Goal: Navigation & Orientation: Find specific page/section

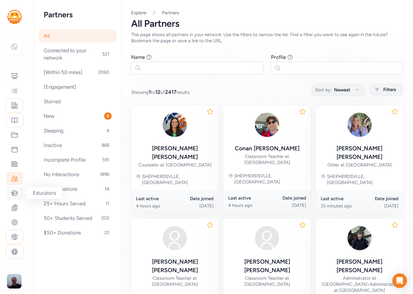
click at [15, 190] on icon at bounding box center [14, 192] width 7 height 7
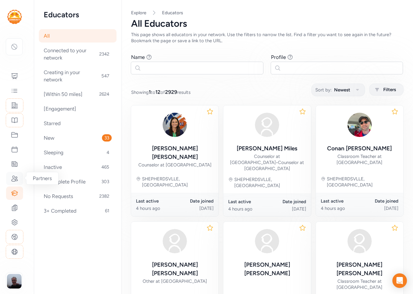
click at [16, 178] on icon at bounding box center [14, 178] width 7 height 7
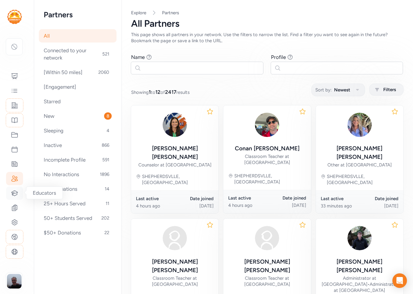
click at [15, 192] on icon at bounding box center [14, 192] width 7 height 7
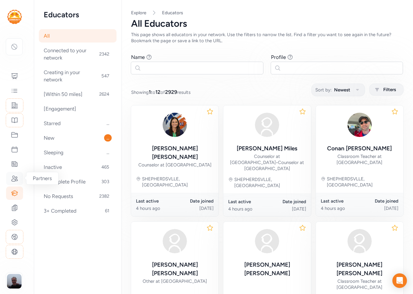
click at [15, 177] on icon at bounding box center [15, 178] width 6 height 5
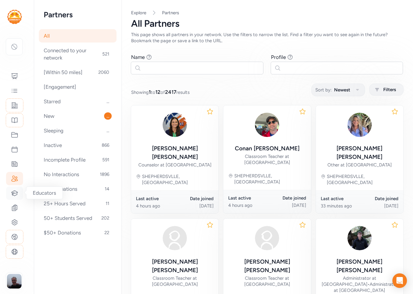
click at [15, 190] on icon at bounding box center [15, 192] width 6 height 5
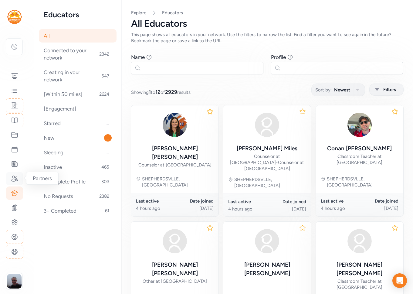
click at [15, 177] on icon at bounding box center [14, 178] width 7 height 7
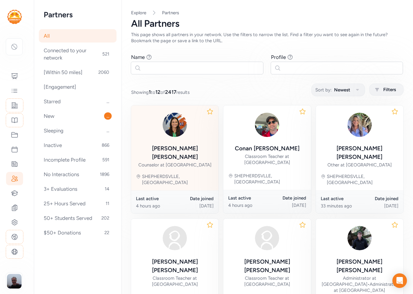
click at [175, 162] on div "Counselor at [GEOGRAPHIC_DATA]" at bounding box center [174, 165] width 73 height 6
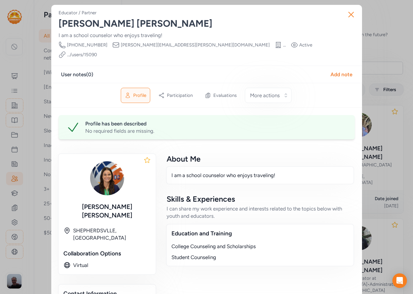
click at [387, 140] on div "Close Educator / Partner [PERSON_NAME] I am a school counselor who enjoys trave…" at bounding box center [206, 231] width 413 height 463
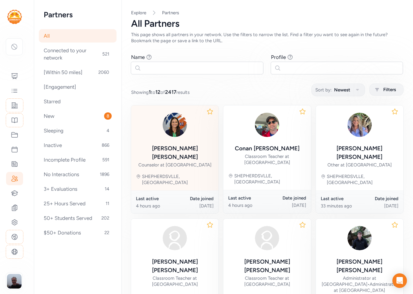
click at [206, 142] on div "[PERSON_NAME] Counselor at [GEOGRAPHIC_DATA]" at bounding box center [175, 139] width 78 height 58
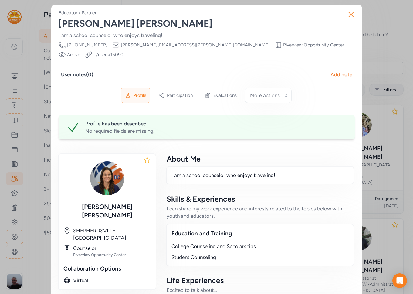
click at [383, 46] on div "Close Educator / Partner [PERSON_NAME] I am a school counselor who enjoys trave…" at bounding box center [206, 239] width 413 height 478
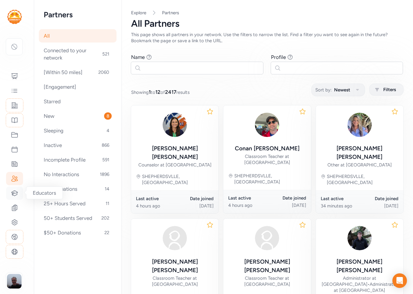
click at [16, 192] on icon at bounding box center [14, 192] width 7 height 7
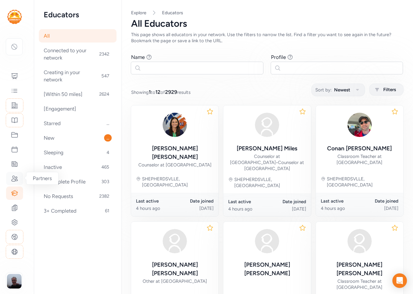
click at [14, 177] on icon at bounding box center [15, 178] width 6 height 5
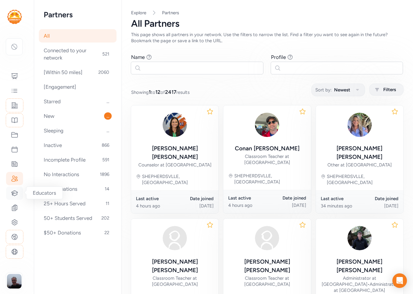
click at [14, 190] on icon at bounding box center [14, 192] width 7 height 7
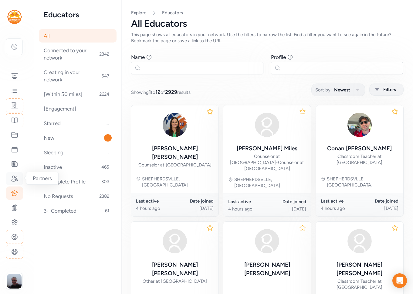
click at [15, 180] on icon at bounding box center [14, 178] width 7 height 7
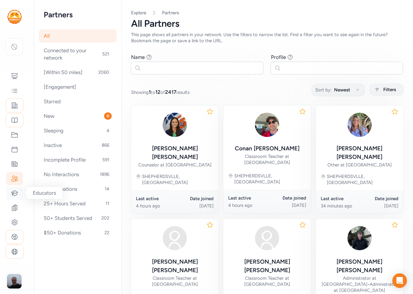
click at [14, 190] on icon at bounding box center [14, 192] width 7 height 7
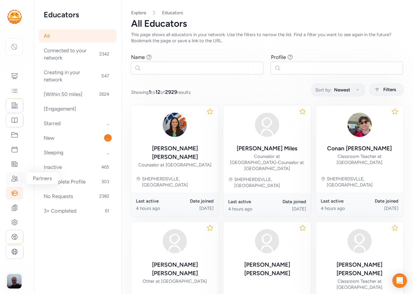
click at [15, 178] on icon at bounding box center [14, 178] width 7 height 7
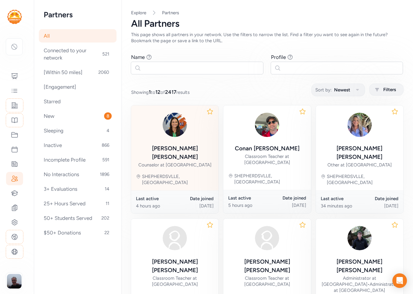
click at [170, 162] on div "Counselor at [GEOGRAPHIC_DATA]" at bounding box center [174, 165] width 73 height 6
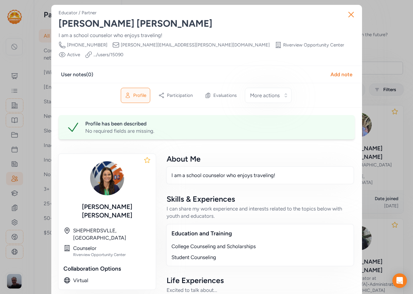
click at [377, 134] on div "Close Educator / Partner [PERSON_NAME] I am a school counselor who enjoys trave…" at bounding box center [206, 239] width 413 height 478
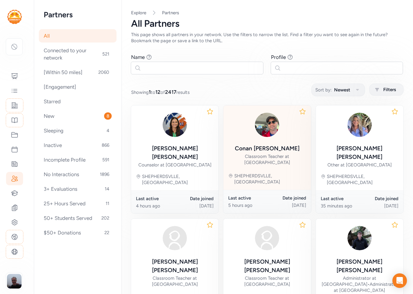
click at [271, 139] on div "[PERSON_NAME] Classroom Teacher at [GEOGRAPHIC_DATA]" at bounding box center [267, 138] width 78 height 56
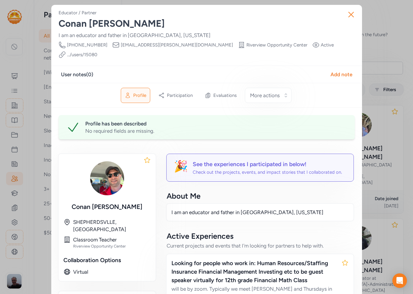
click at [390, 39] on div "Close Educator / Partner [PERSON_NAME] I am an educator and father in [GEOGRAPH…" at bounding box center [206, 284] width 413 height 569
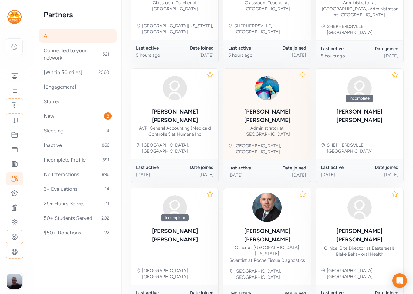
scroll to position [280, 0]
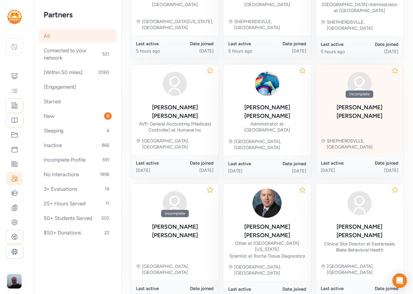
click at [353, 94] on div "Incomplete [PERSON_NAME] SHEPHERDSVLLE, [GEOGRAPHIC_DATA]" at bounding box center [359, 109] width 87 height 90
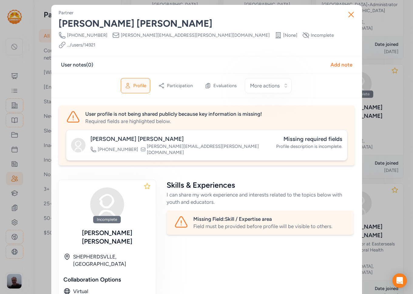
click at [378, 122] on div "Close Partner [PERSON_NAME] Phone Number [PHONE_NUMBER] Email [PERSON_NAME][EMA…" at bounding box center [206, 241] width 413 height 483
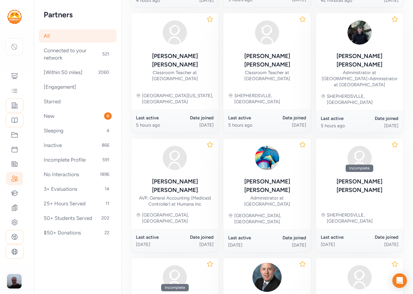
scroll to position [280, 0]
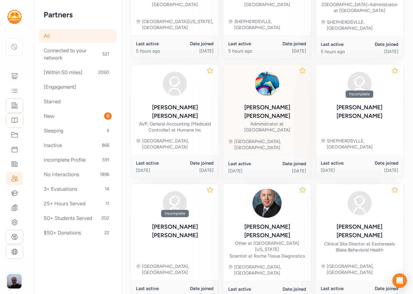
click at [242, 121] on div "Administrator at [GEOGRAPHIC_DATA]" at bounding box center [267, 127] width 78 height 12
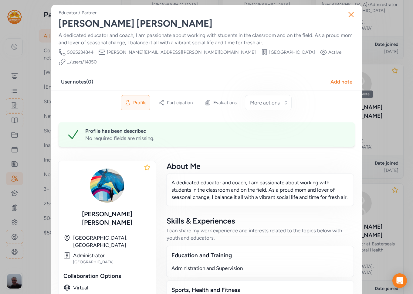
click at [387, 94] on div "Close Educator / Partner [PERSON_NAME] A dedicated educator and coach, I am pas…" at bounding box center [206, 239] width 413 height 479
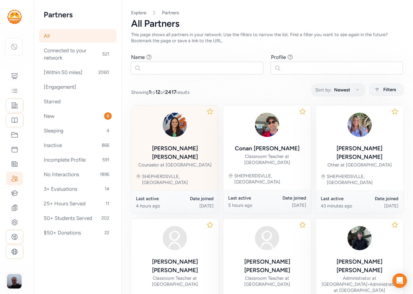
click at [172, 125] on img at bounding box center [174, 124] width 29 height 29
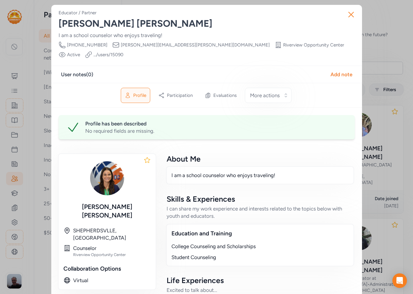
click at [388, 14] on div "Close Educator / Partner [PERSON_NAME] I am a school counselor who enjoys trave…" at bounding box center [206, 239] width 413 height 478
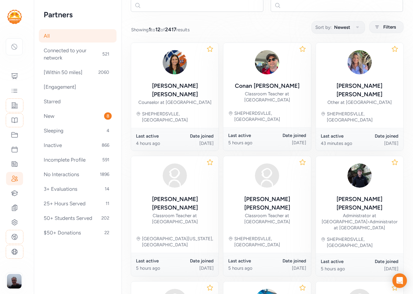
scroll to position [39, 0]
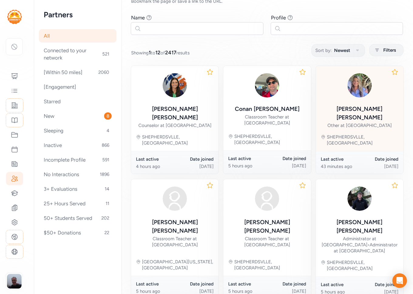
click at [361, 90] on img at bounding box center [359, 85] width 29 height 29
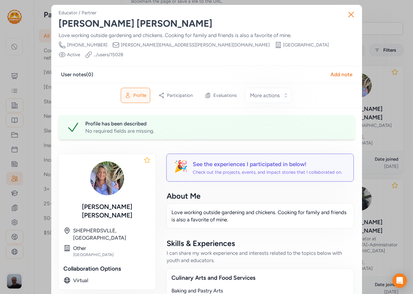
click at [382, 71] on div "Close Educator / Partner [PERSON_NAME] Love working outside gardening and chick…" at bounding box center [206, 272] width 413 height 544
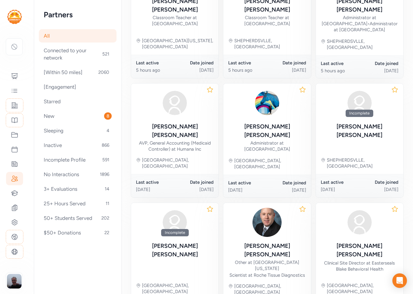
scroll to position [280, 0]
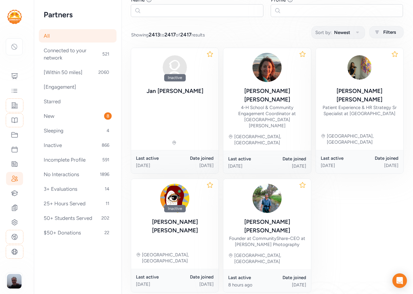
scroll to position [69, 0]
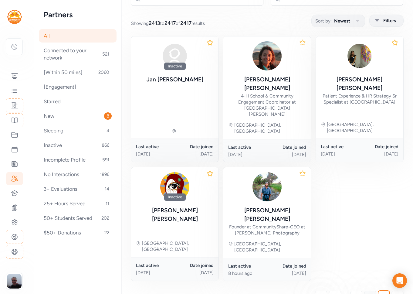
click at [373, 293] on span "201" at bounding box center [370, 296] width 9 height 7
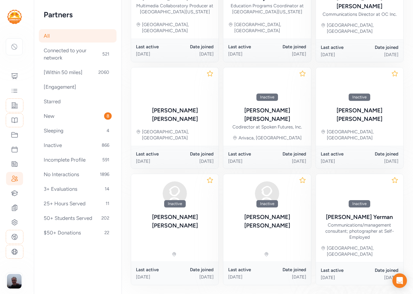
scroll to position [277, 0]
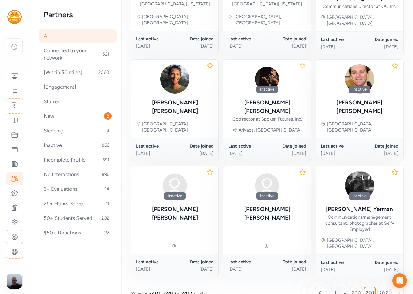
click at [335, 289] on span "1" at bounding box center [335, 292] width 2 height 7
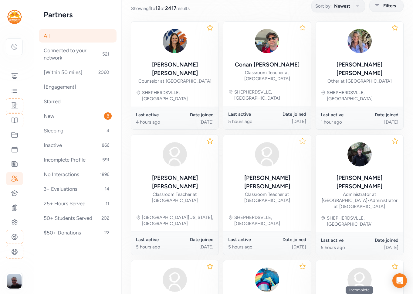
scroll to position [280, 0]
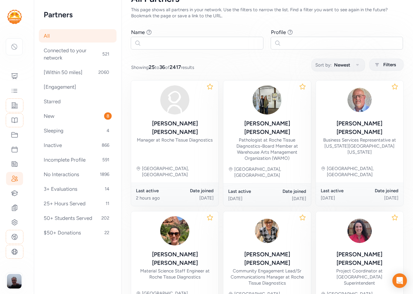
scroll to position [26, 0]
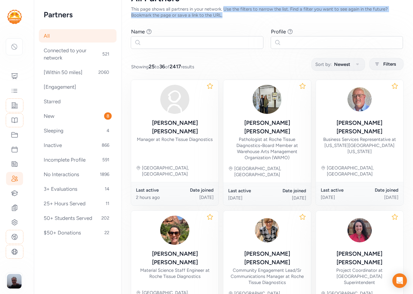
drag, startPoint x: 218, startPoint y: 15, endPoint x: 218, endPoint y: 6, distance: 9.4
click at [218, 6] on div "This page shows all partners in your network. Use the filters to narrow the lis…" at bounding box center [267, 12] width 272 height 12
